Goal: Transaction & Acquisition: Obtain resource

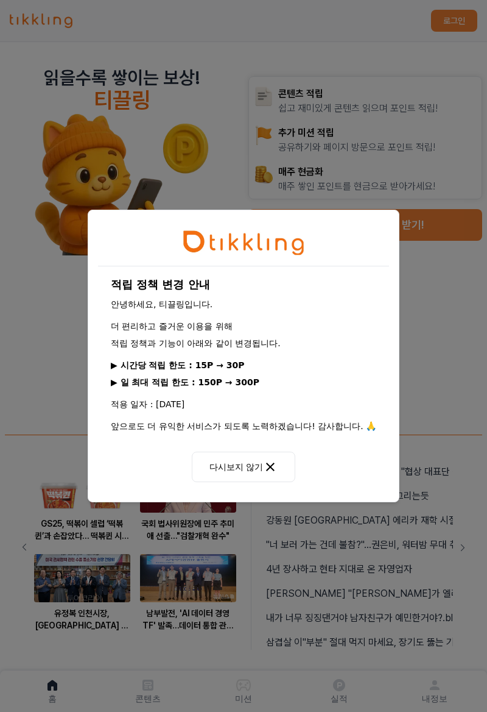
click at [271, 469] on icon at bounding box center [270, 467] width 9 height 9
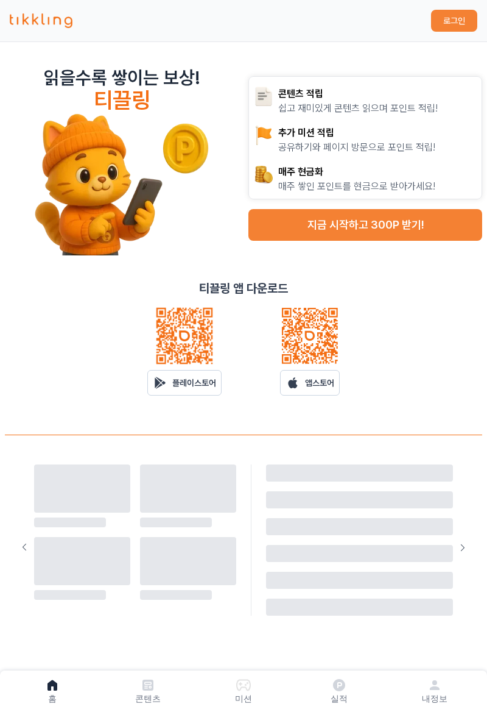
click at [212, 384] on p "플레이스토어" at bounding box center [194, 383] width 44 height 12
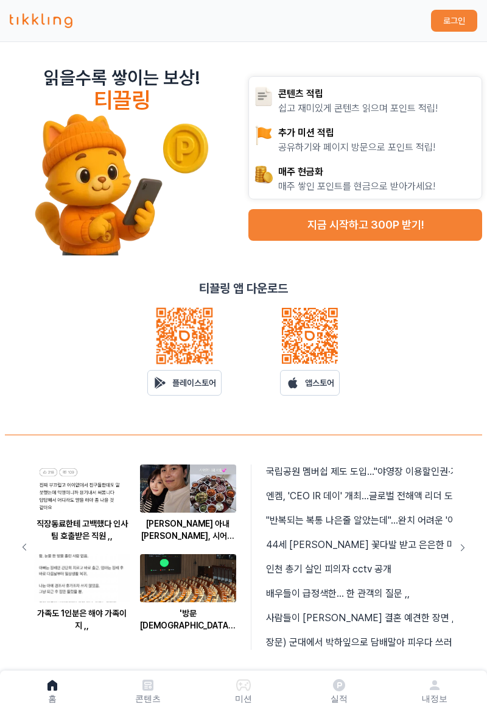
click at [412, 219] on button "지금 시작하고 300P 받기!" at bounding box center [366, 225] width 234 height 32
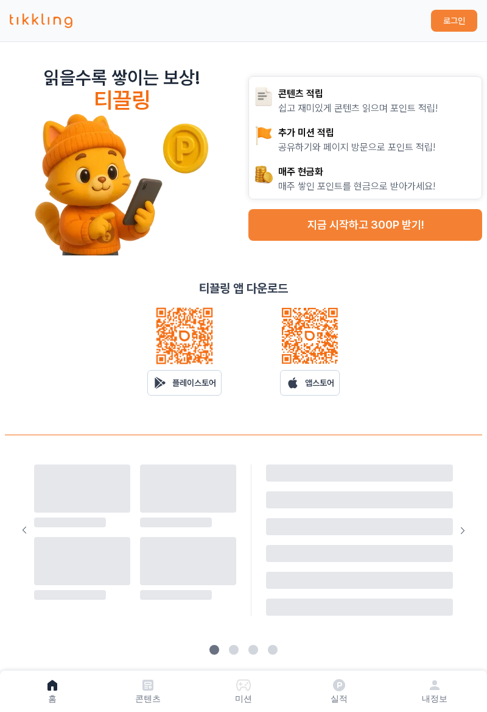
click at [206, 386] on p "플레이스토어" at bounding box center [194, 383] width 44 height 12
